Goal: Navigation & Orientation: Find specific page/section

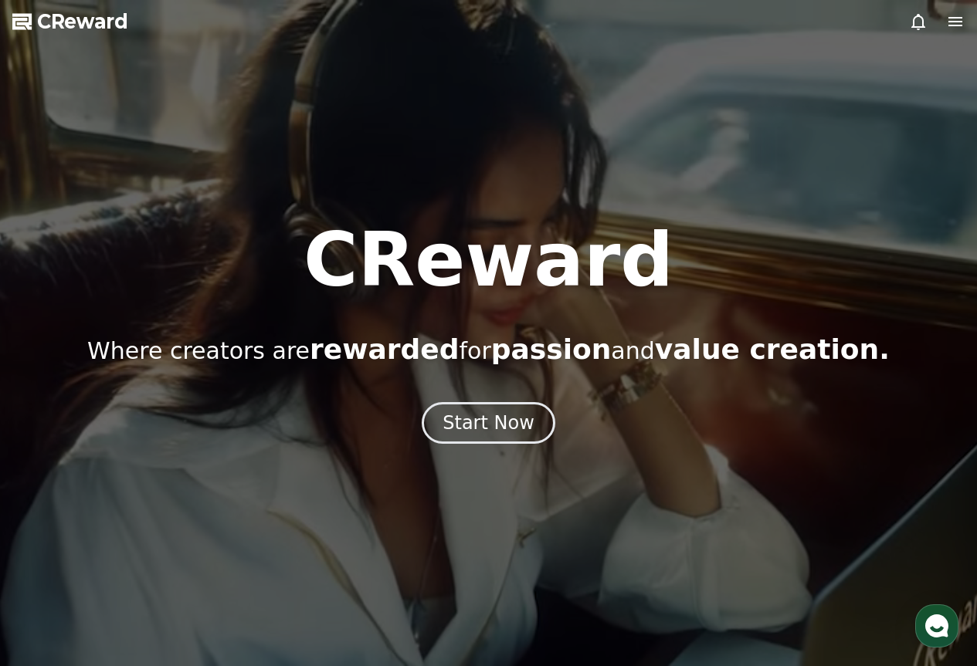
click at [916, 23] on icon at bounding box center [918, 21] width 19 height 19
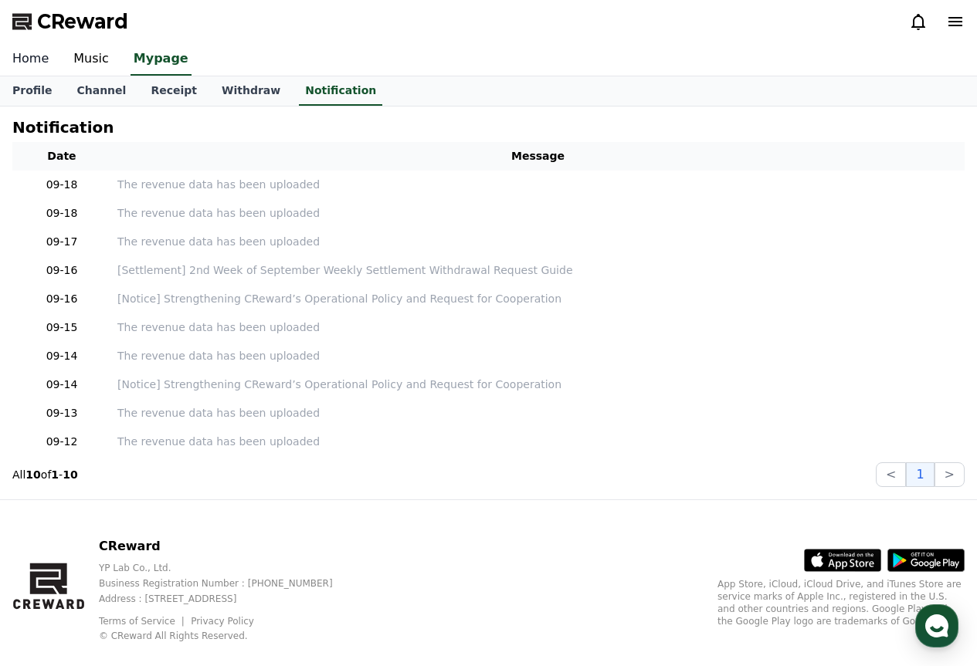
click at [18, 53] on link "Home" at bounding box center [30, 59] width 61 height 32
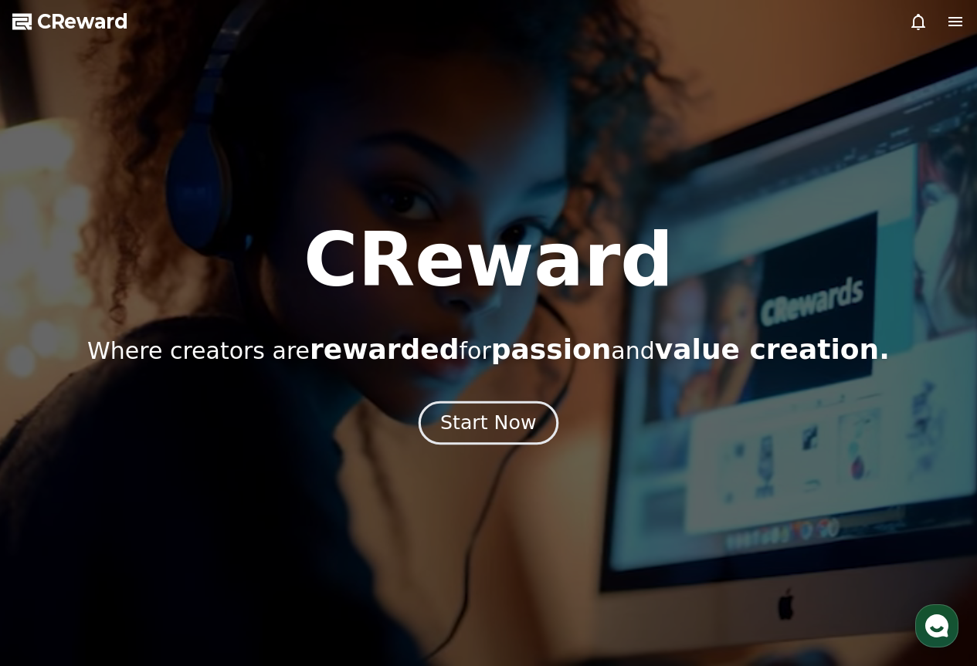
click at [534, 417] on button "Start Now" at bounding box center [489, 423] width 140 height 44
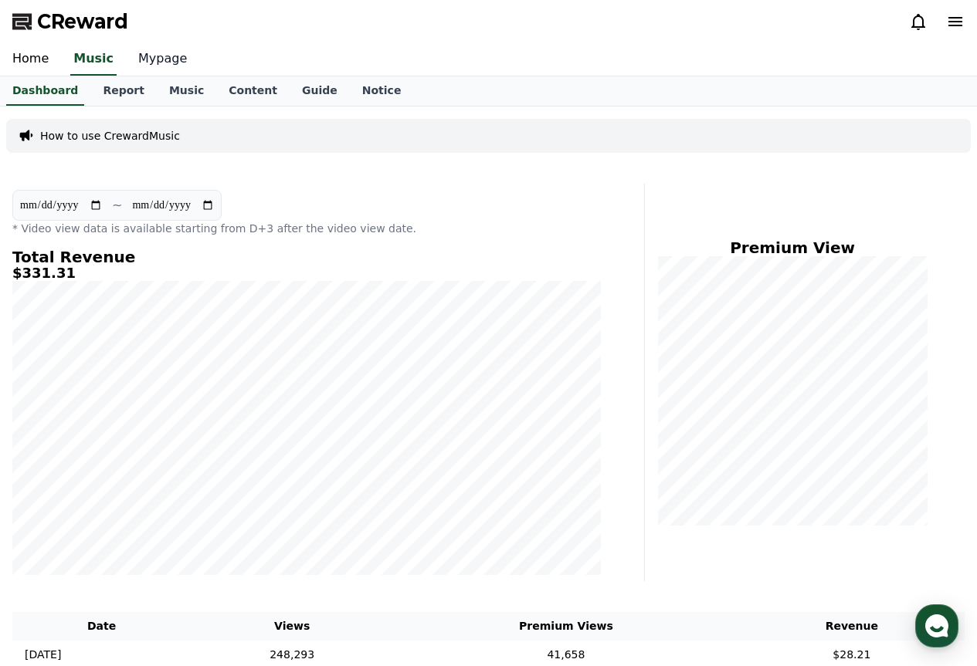
click at [132, 70] on link "Mypage" at bounding box center [162, 59] width 73 height 32
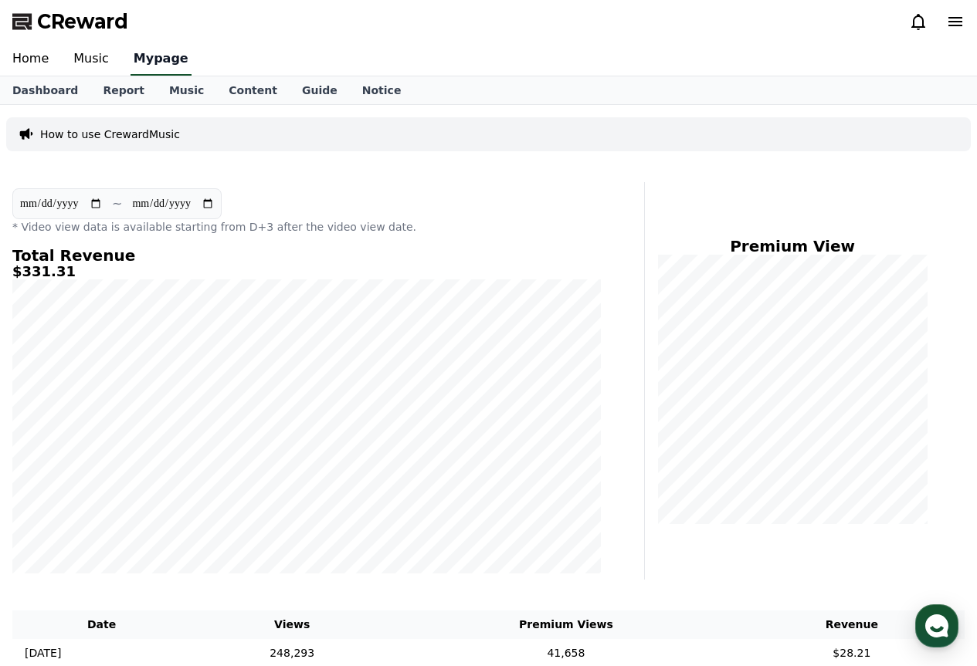
select select "**********"
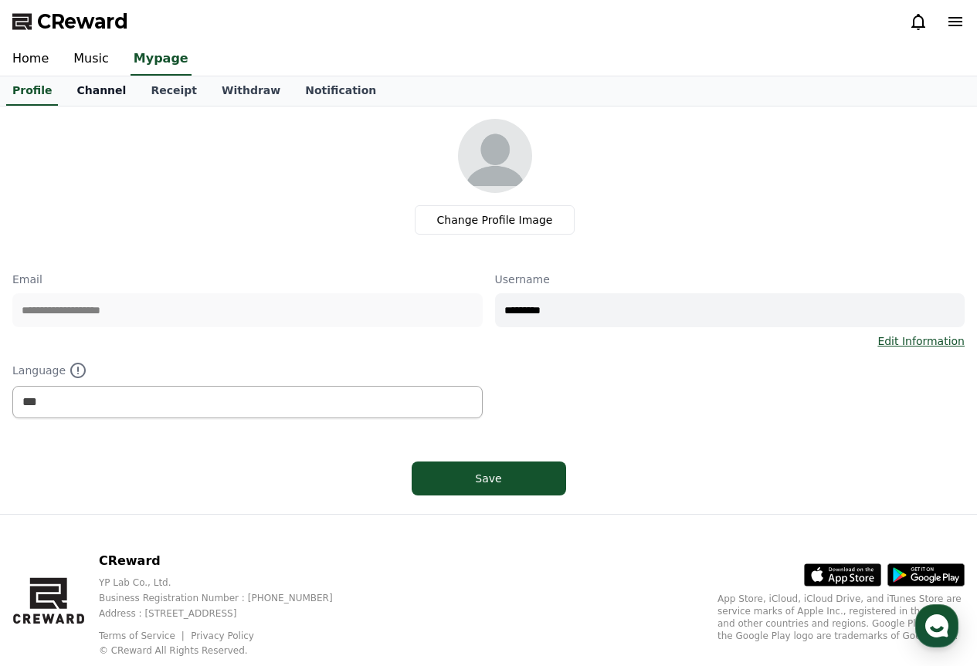
click at [90, 101] on link "Channel" at bounding box center [101, 90] width 74 height 29
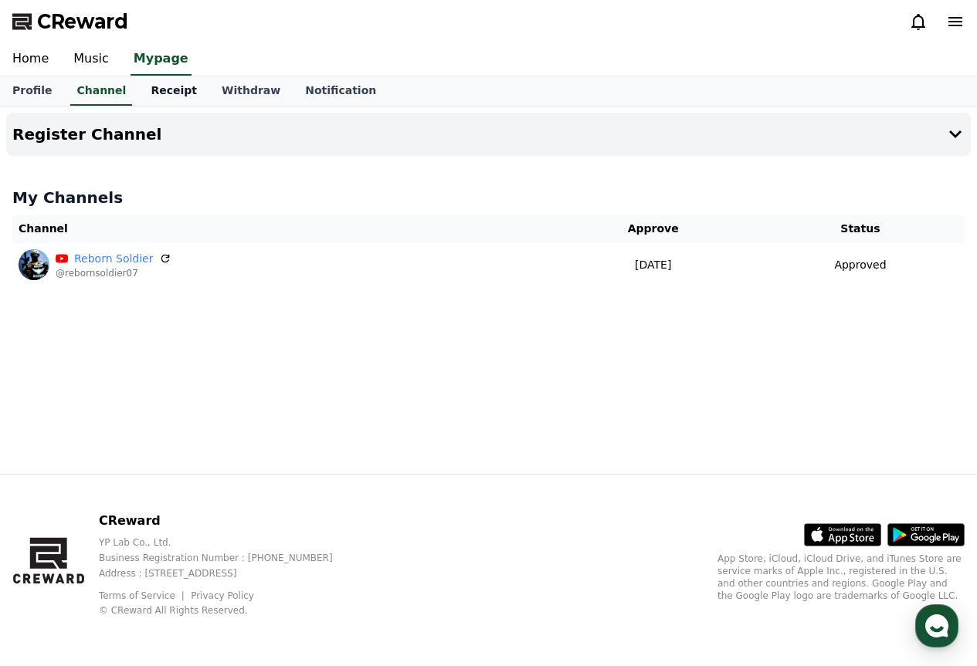
click at [138, 91] on link "Receipt" at bounding box center [173, 90] width 71 height 29
